Goal: Understand process/instructions: Learn how to perform a task or action

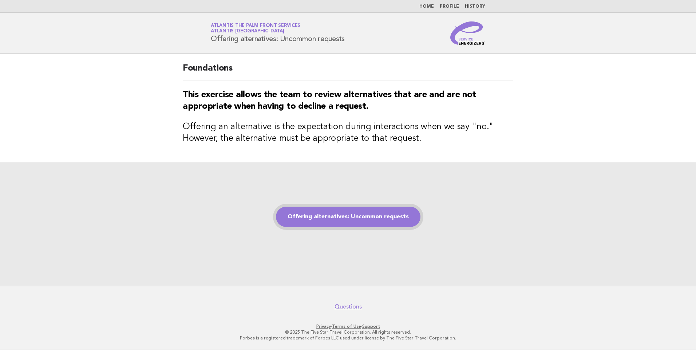
click at [357, 218] on link "Offering alternatives: Uncommon requests" at bounding box center [348, 217] width 145 height 20
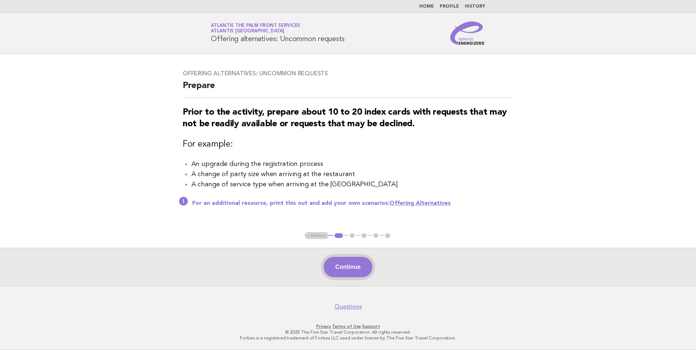
click at [360, 269] on button "Continue" at bounding box center [348, 267] width 48 height 20
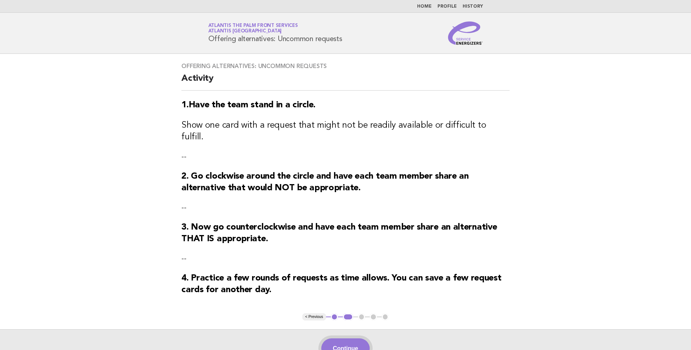
click at [344, 339] on button "Continue" at bounding box center [345, 349] width 48 height 20
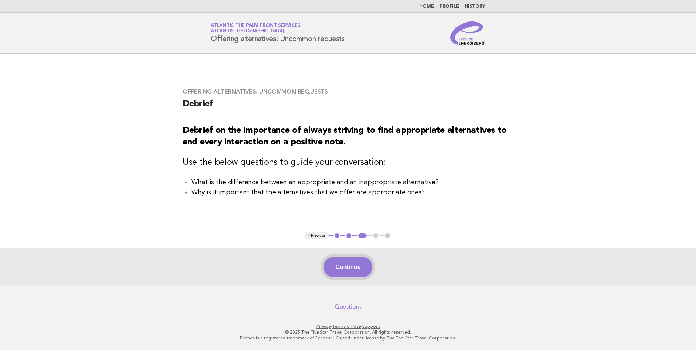
click at [345, 269] on button "Continue" at bounding box center [348, 267] width 48 height 20
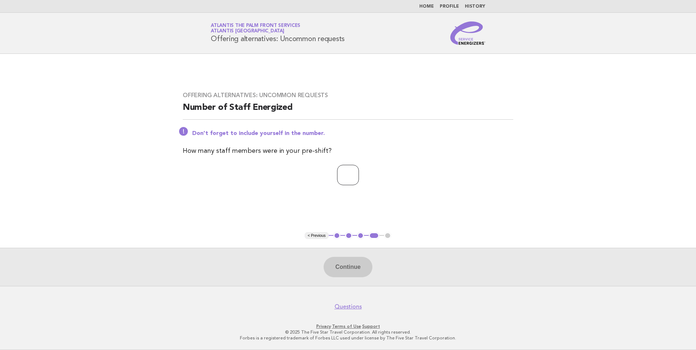
click at [355, 174] on input "number" at bounding box center [348, 175] width 22 height 20
type input "*"
click at [359, 265] on button "Continue" at bounding box center [348, 267] width 48 height 20
